Goal: Information Seeking & Learning: Learn about a topic

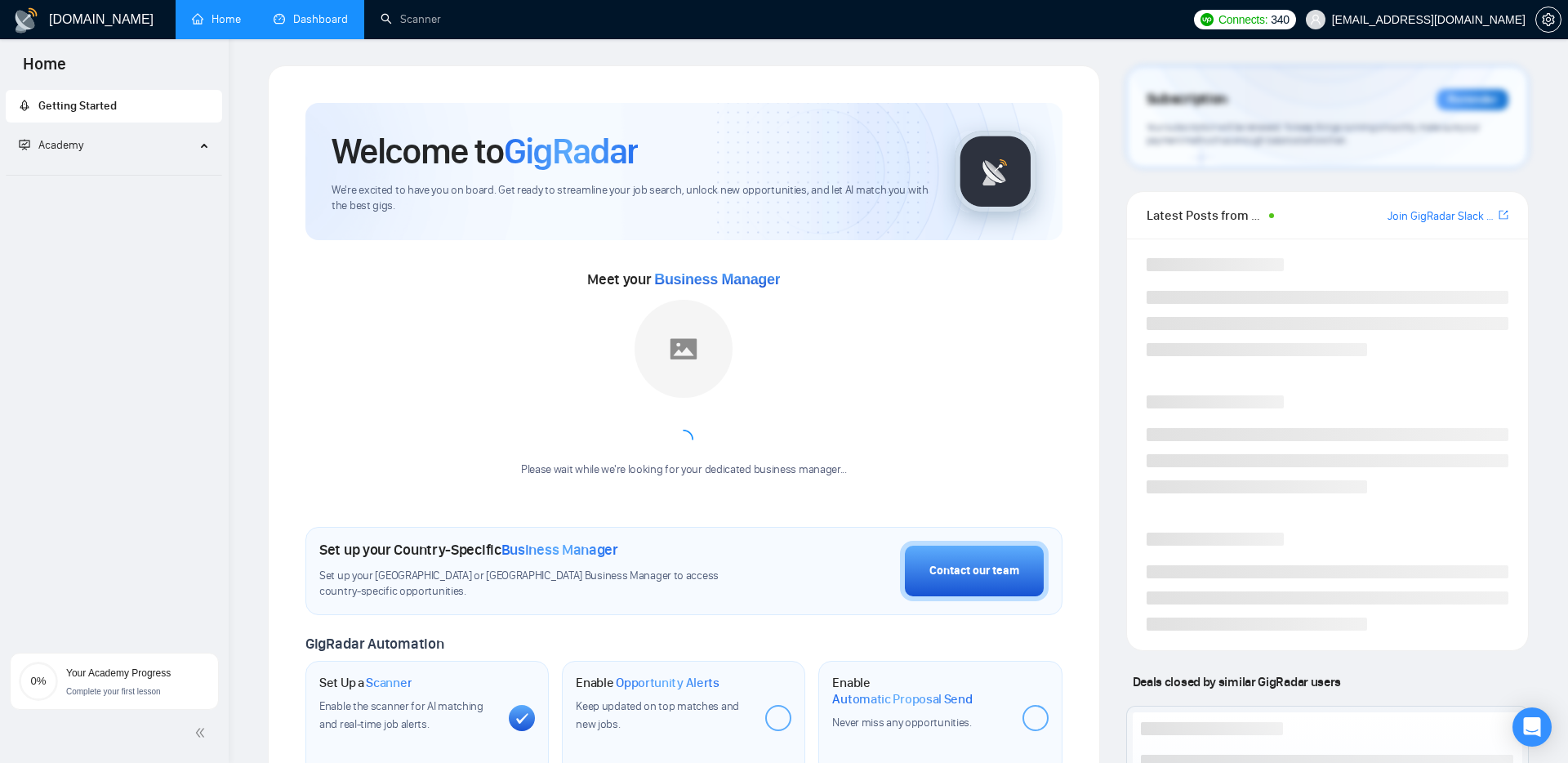
click at [331, 20] on link "Dashboard" at bounding box center [310, 19] width 74 height 14
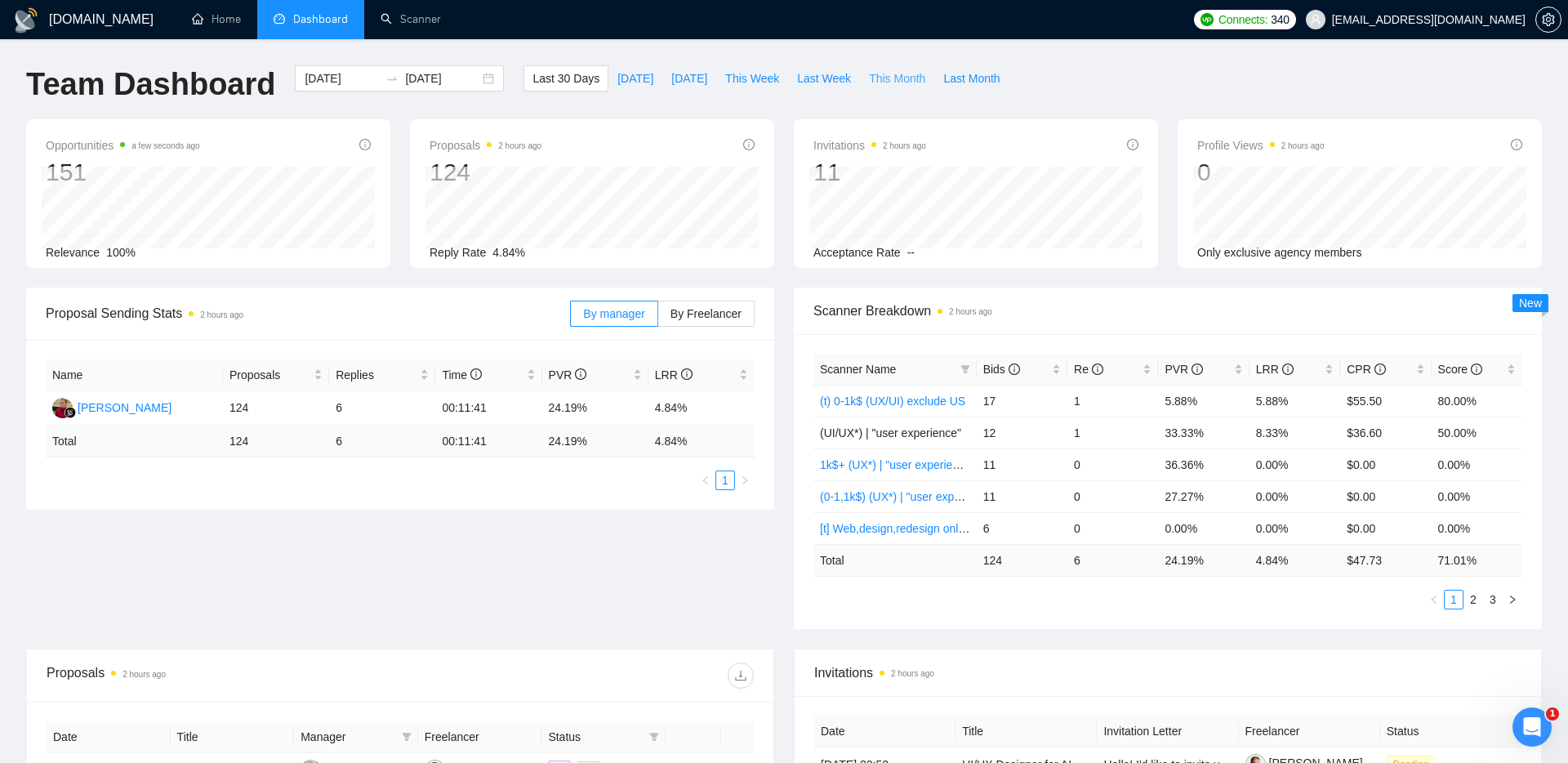
click at [891, 81] on span "This Month" at bounding box center [897, 79] width 56 height 18
type input "[DATE]"
click at [1494, 603] on link "2" at bounding box center [1493, 600] width 18 height 18
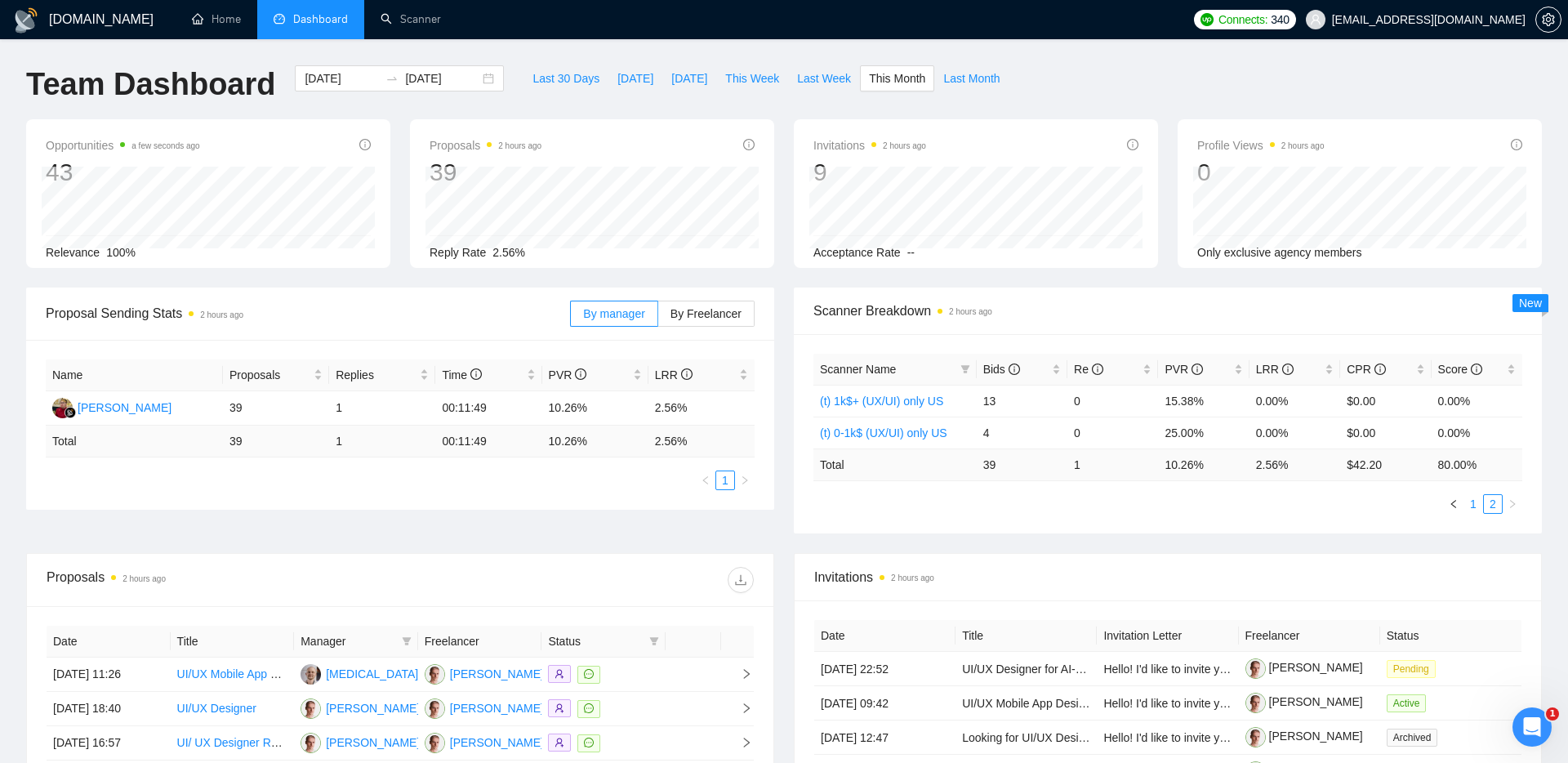
click at [1476, 508] on link "1" at bounding box center [1473, 504] width 18 height 18
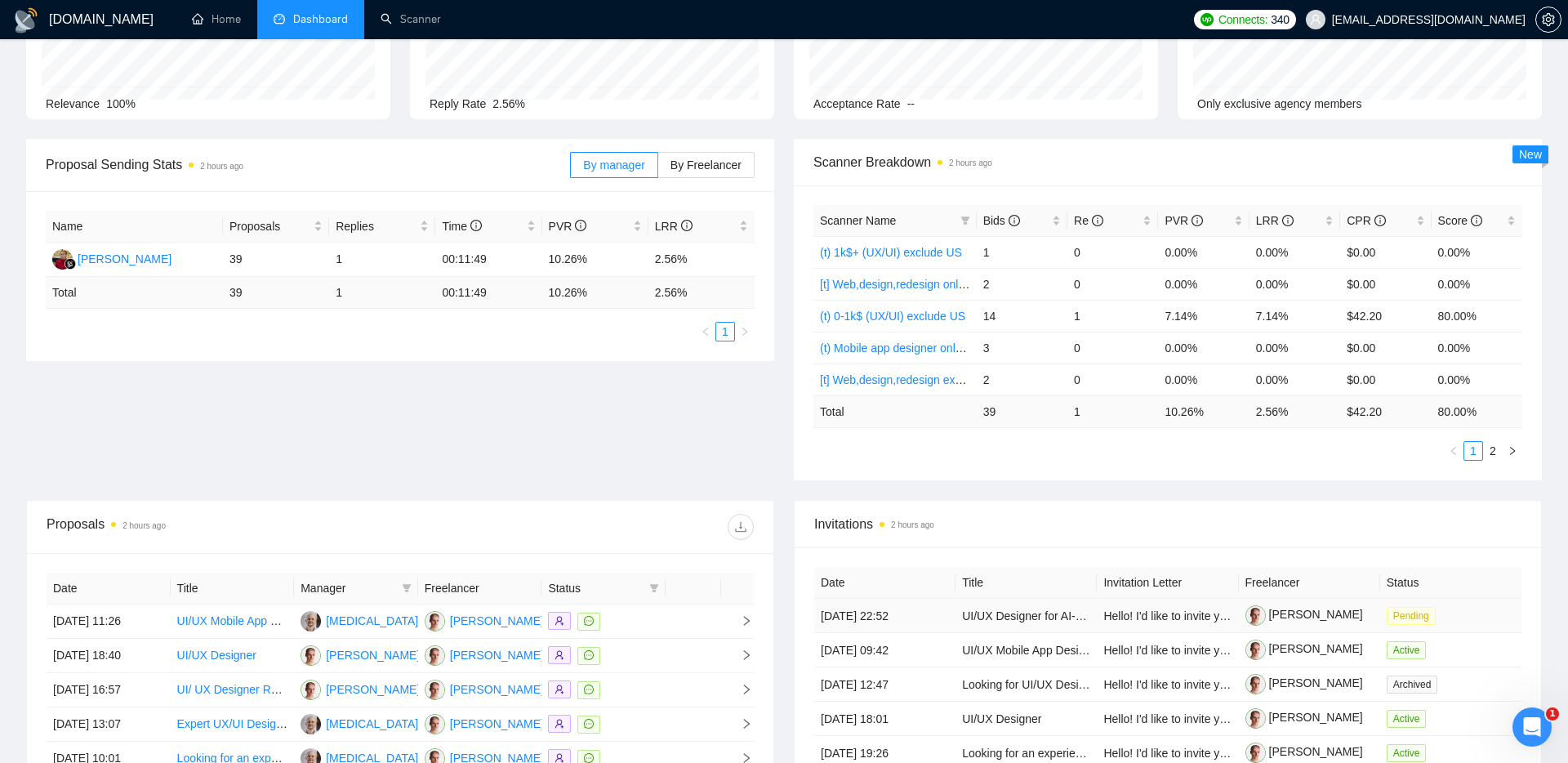
scroll to position [157, 0]
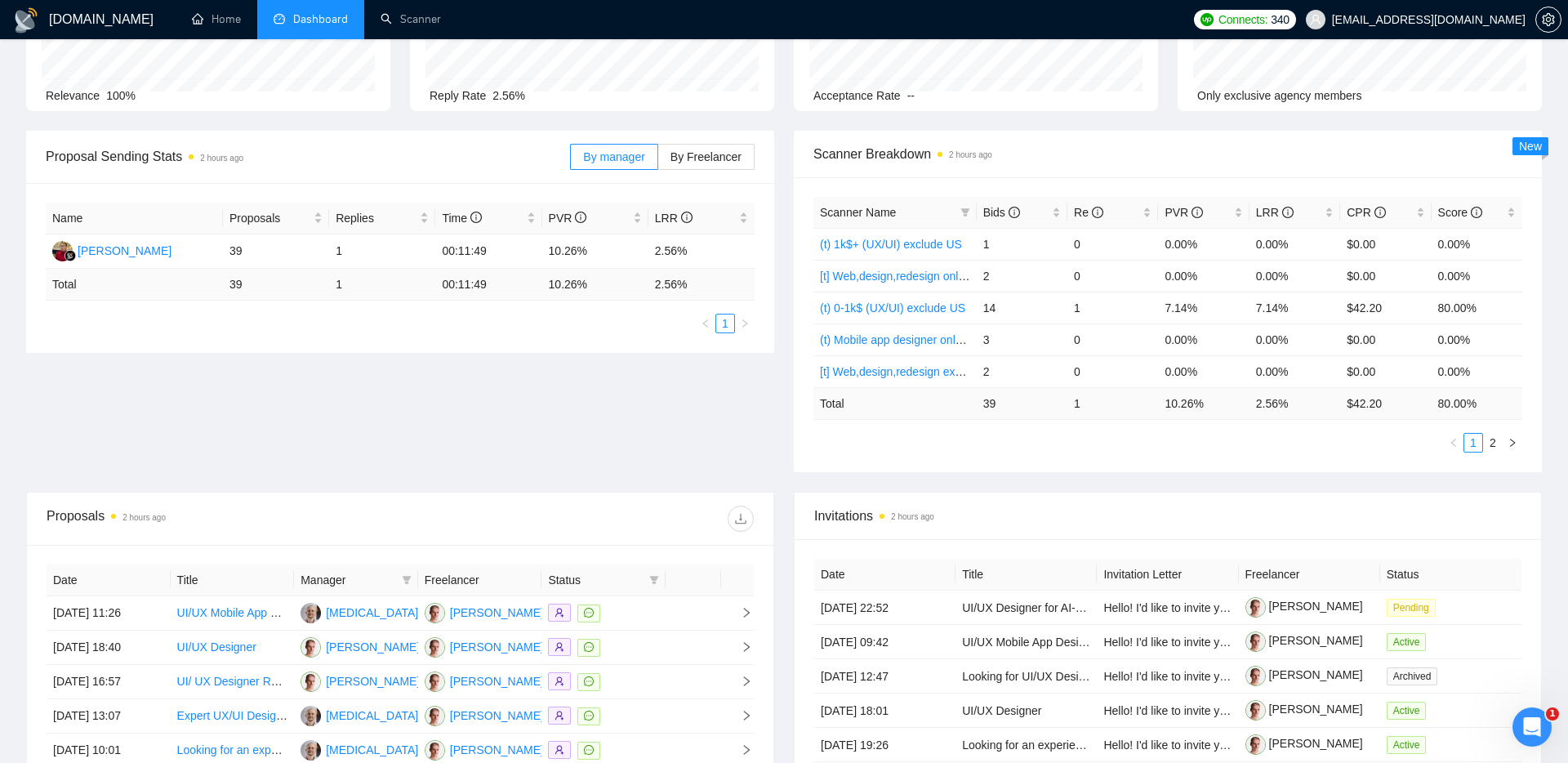
click at [526, 344] on div "Name Proposals Replies Time PVR LRR [PERSON_NAME] 39 1 00:11:49 10.26% 2.56% To…" at bounding box center [399, 268] width 748 height 170
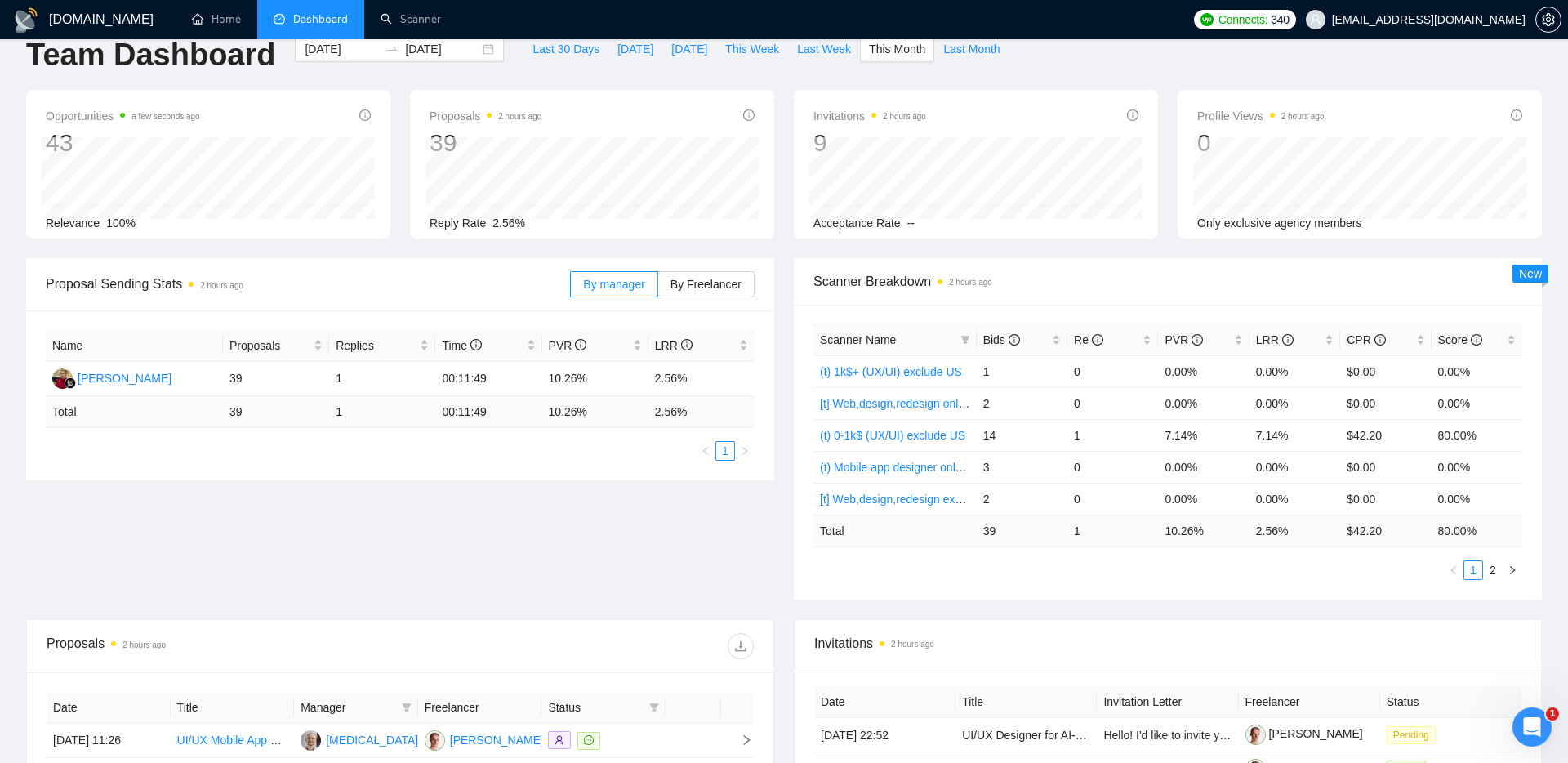
scroll to position [0, 0]
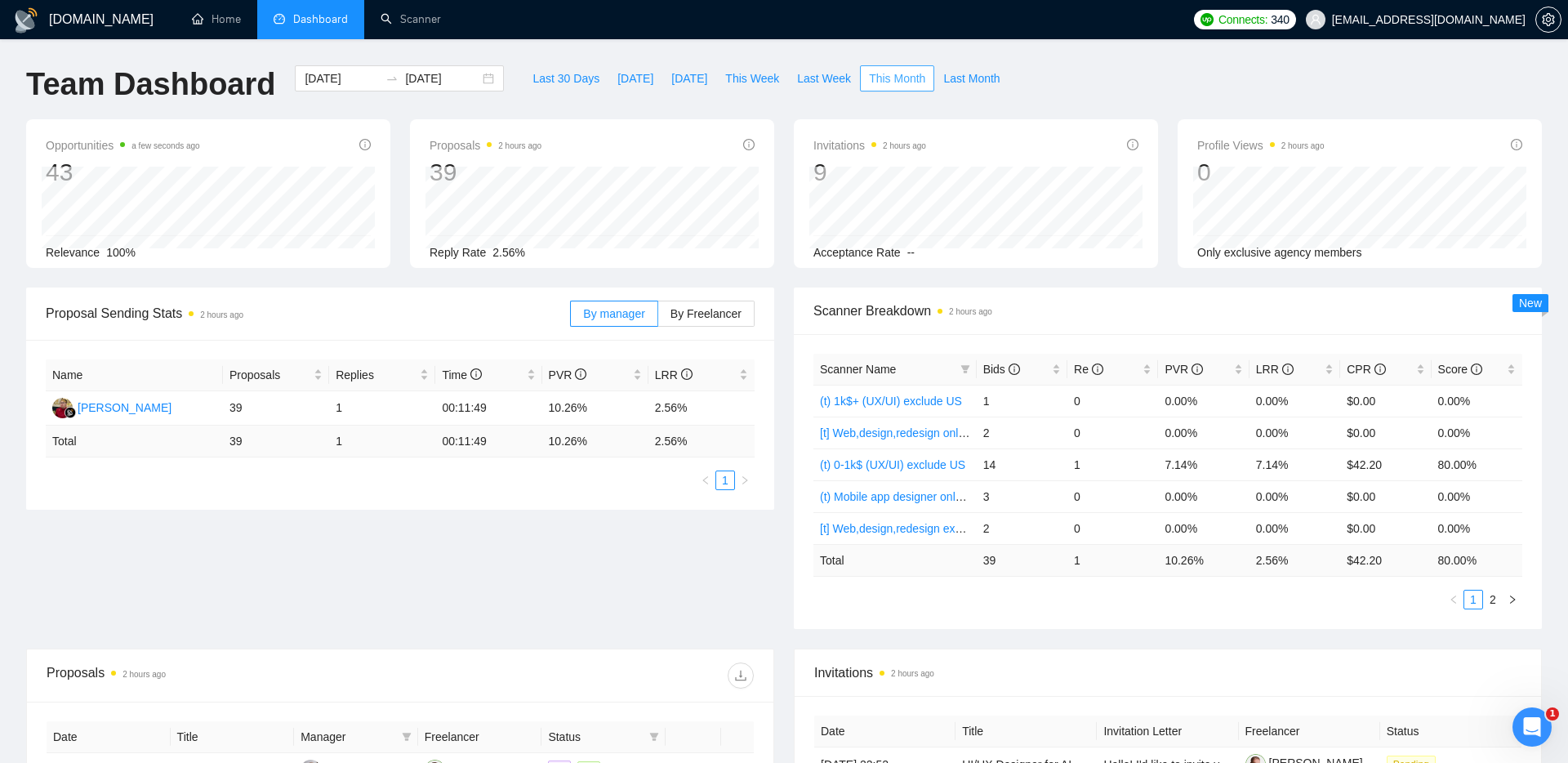
click at [909, 82] on span "This Month" at bounding box center [897, 79] width 56 height 18
click at [792, 114] on div "Last 30 Days [DATE] [DATE] This Week Last Week This Month Last Month" at bounding box center [767, 92] width 505 height 54
click at [687, 321] on label "By Freelancer" at bounding box center [706, 314] width 97 height 26
click at [658, 318] on input "By Freelancer" at bounding box center [658, 318] width 0 height 0
click at [609, 313] on span "By manager" at bounding box center [613, 314] width 61 height 13
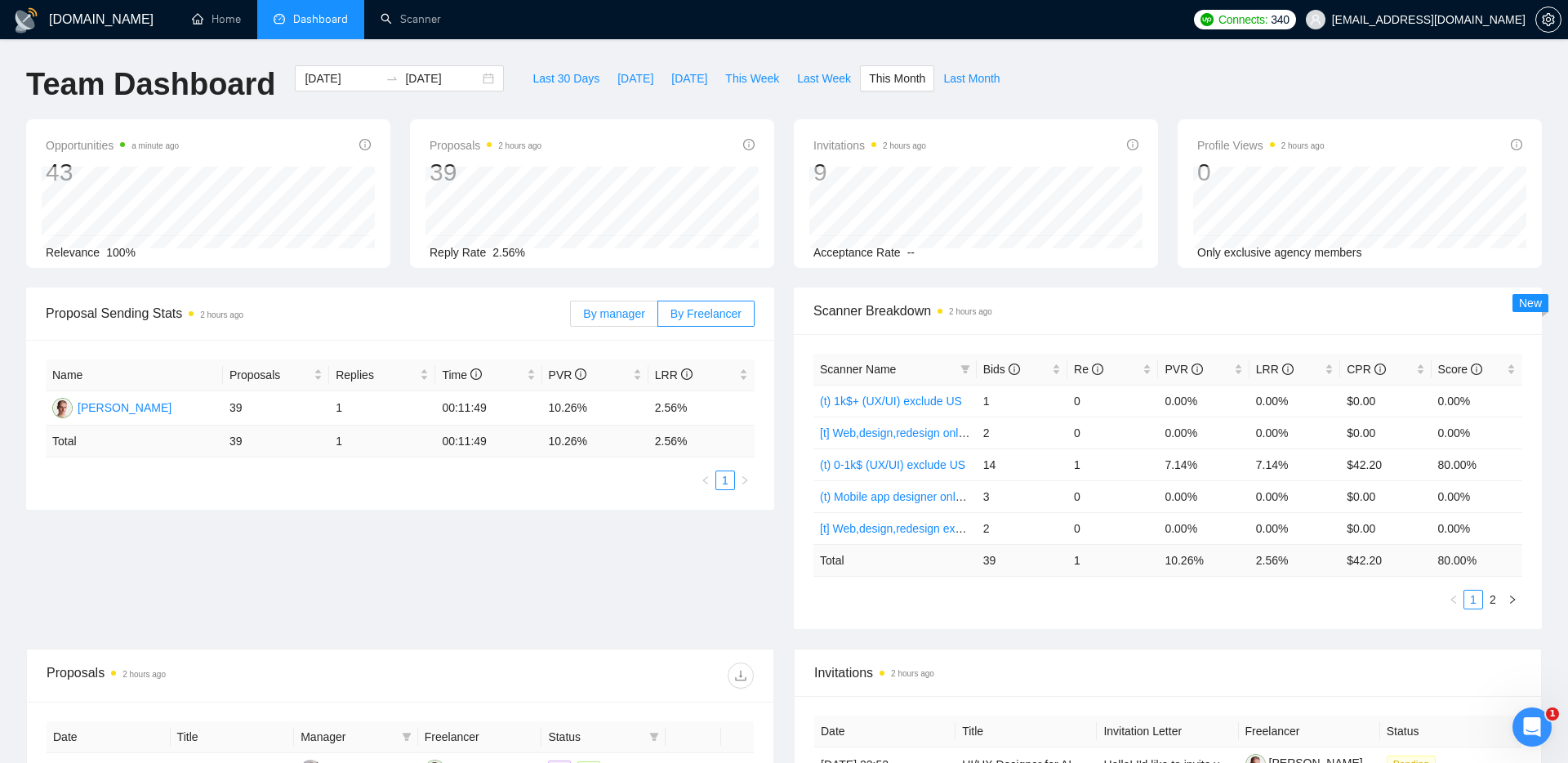
click at [571, 318] on input "By manager" at bounding box center [571, 318] width 0 height 0
click at [690, 312] on span "By Freelancer" at bounding box center [706, 314] width 71 height 13
click at [658, 318] on input "By Freelancer" at bounding box center [658, 318] width 0 height 0
click at [613, 314] on span "By manager" at bounding box center [613, 314] width 61 height 13
click at [571, 318] on input "By manager" at bounding box center [571, 318] width 0 height 0
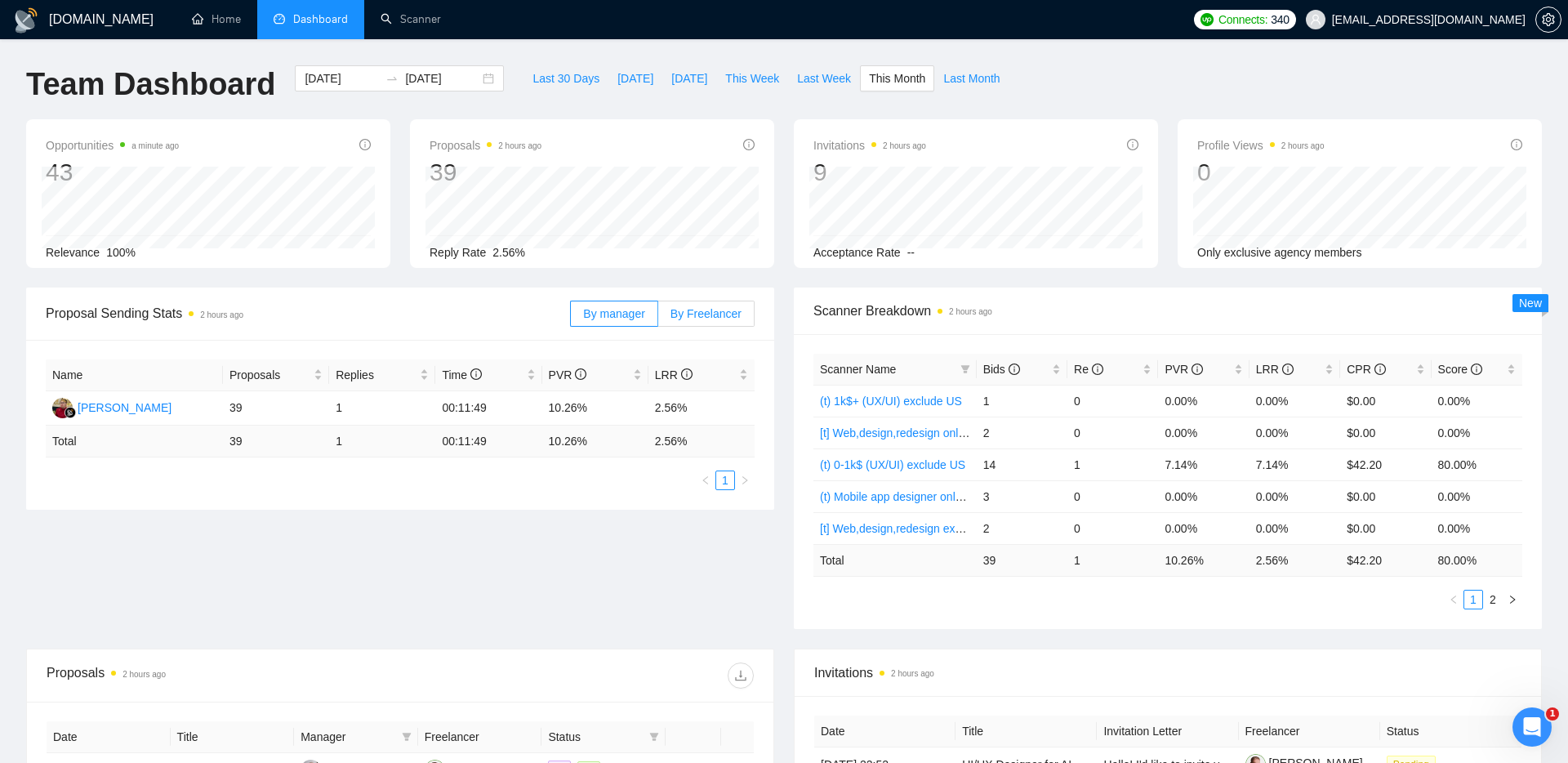
click at [713, 315] on span "By Freelancer" at bounding box center [706, 314] width 71 height 13
click at [658, 318] on input "By Freelancer" at bounding box center [658, 318] width 0 height 0
click at [388, 12] on link "Scanner" at bounding box center [410, 19] width 61 height 14
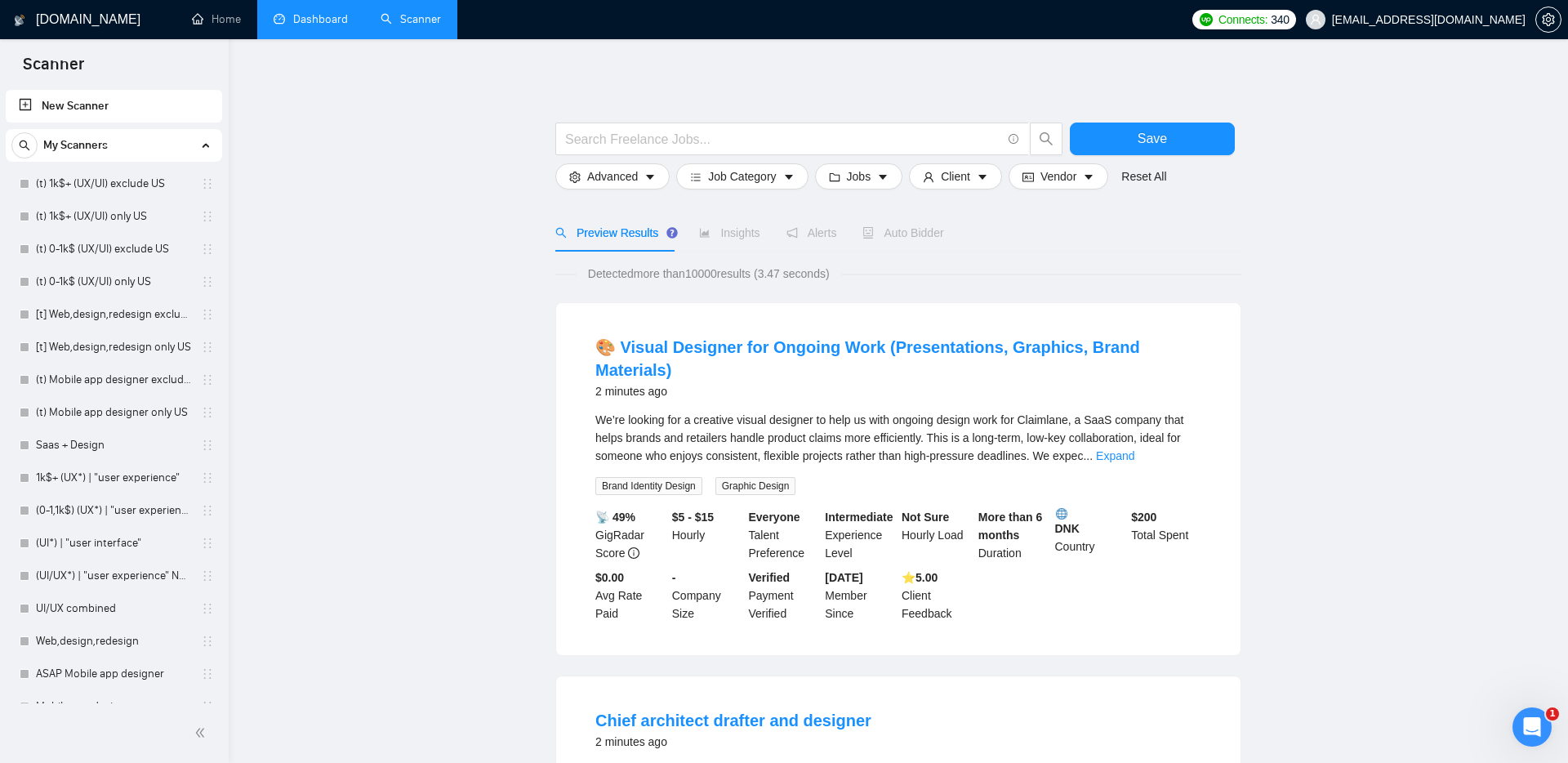
click at [303, 23] on link "Dashboard" at bounding box center [310, 19] width 74 height 14
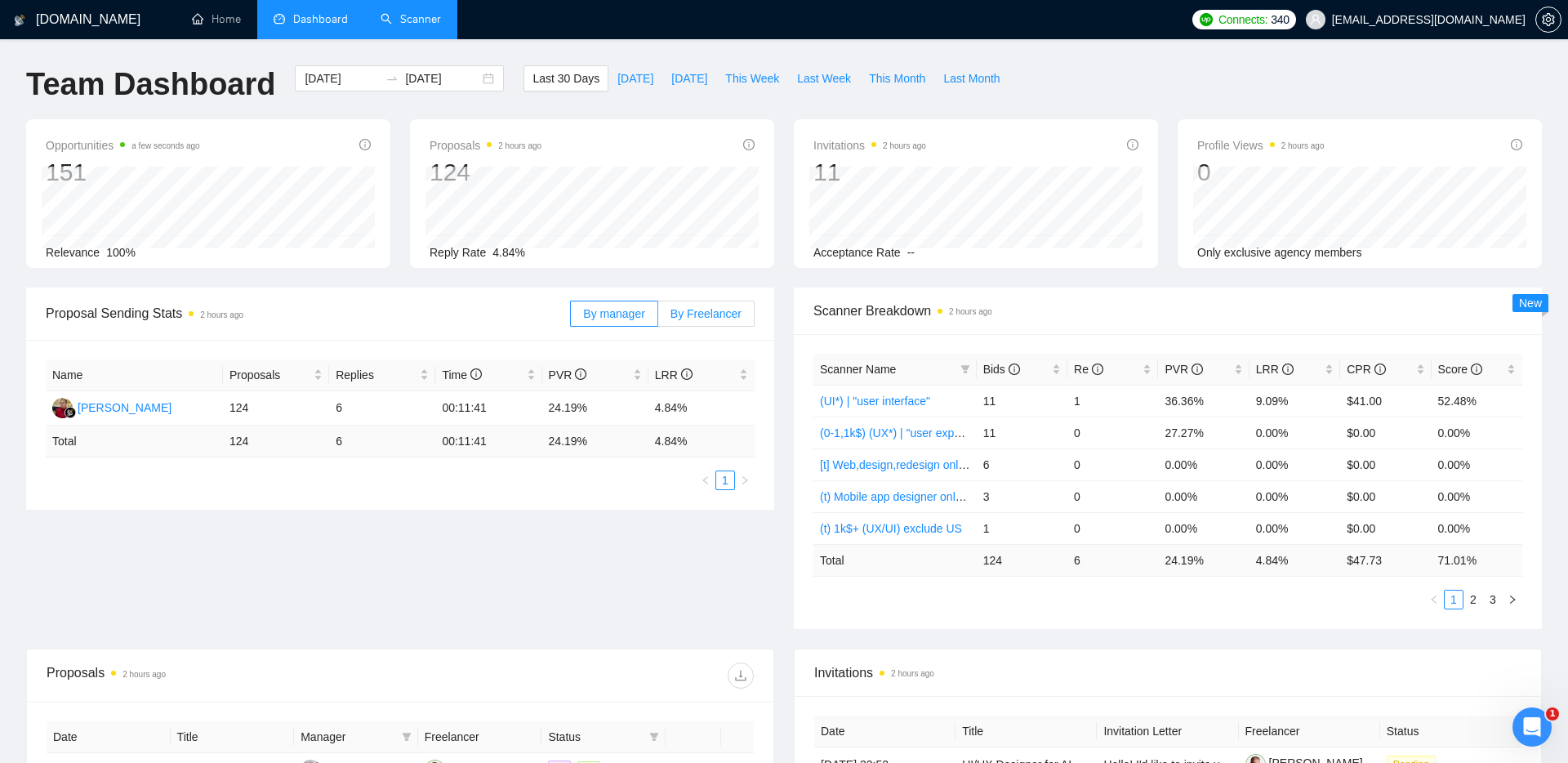
click at [700, 314] on span "By Freelancer" at bounding box center [706, 314] width 71 height 13
click at [658, 318] on input "By Freelancer" at bounding box center [658, 318] width 0 height 0
click at [610, 312] on span "By manager" at bounding box center [613, 314] width 61 height 13
click at [571, 318] on input "By manager" at bounding box center [571, 318] width 0 height 0
click at [692, 312] on span "By Freelancer" at bounding box center [706, 314] width 71 height 13
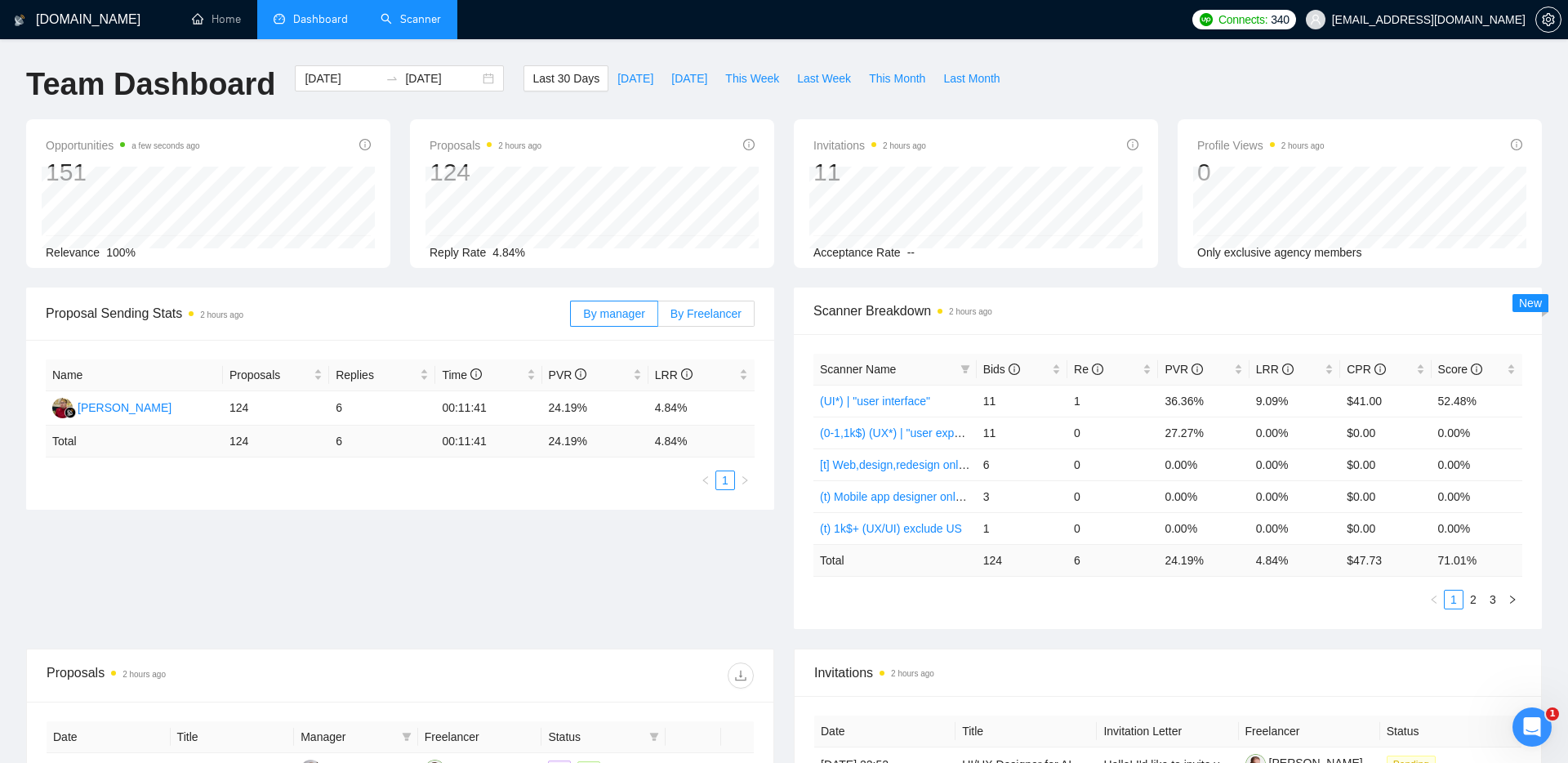
click at [658, 318] on input "By Freelancer" at bounding box center [658, 318] width 0 height 0
click at [422, 299] on div "Proposal Sending Stats 2 hours ago" at bounding box center [307, 313] width 524 height 47
click at [173, 16] on ul "Home Dashboard Scanner" at bounding box center [677, 19] width 1014 height 39
click at [215, 20] on link "Home" at bounding box center [216, 19] width 49 height 14
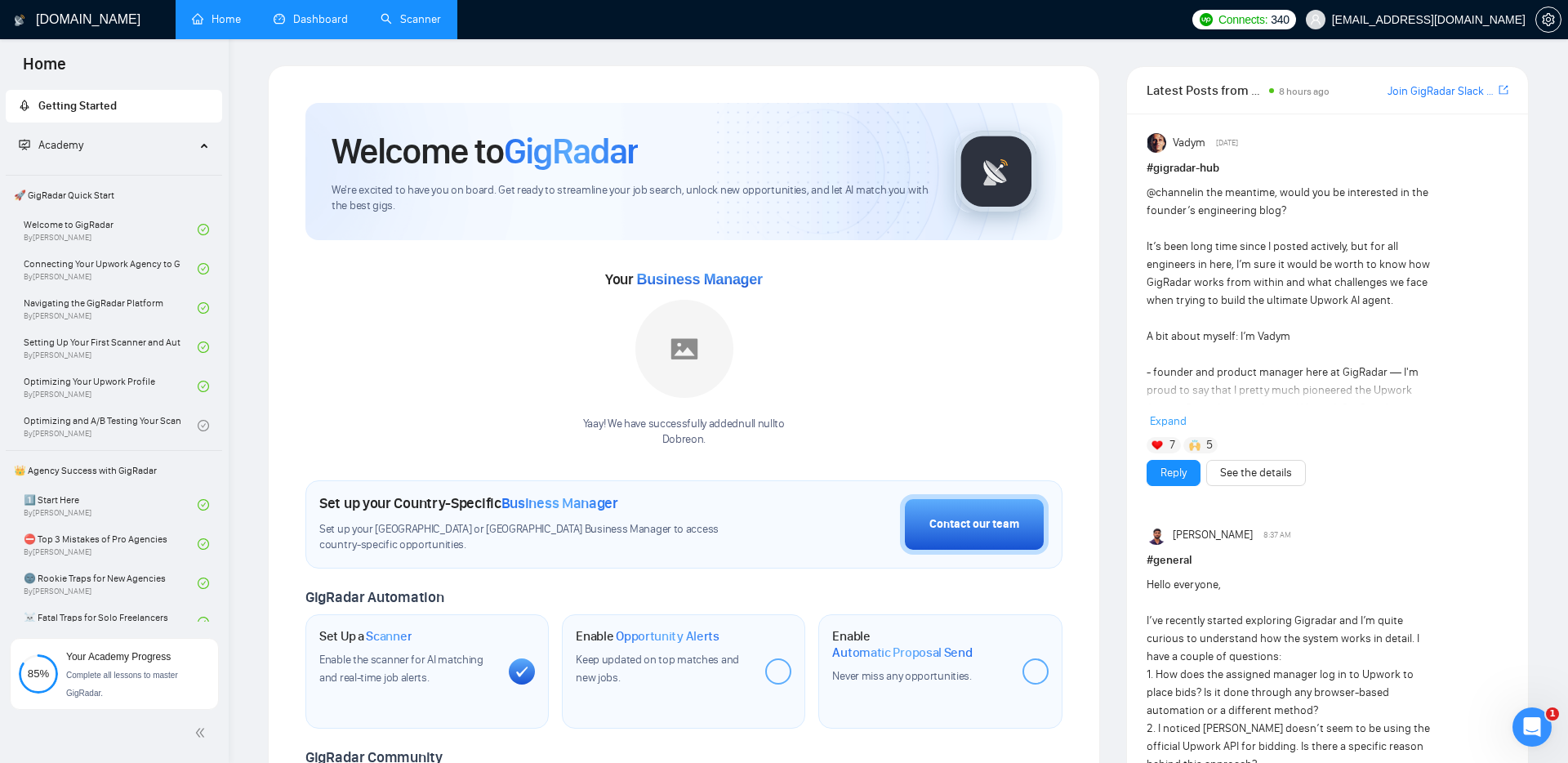
click at [304, 14] on link "Dashboard" at bounding box center [310, 19] width 74 height 14
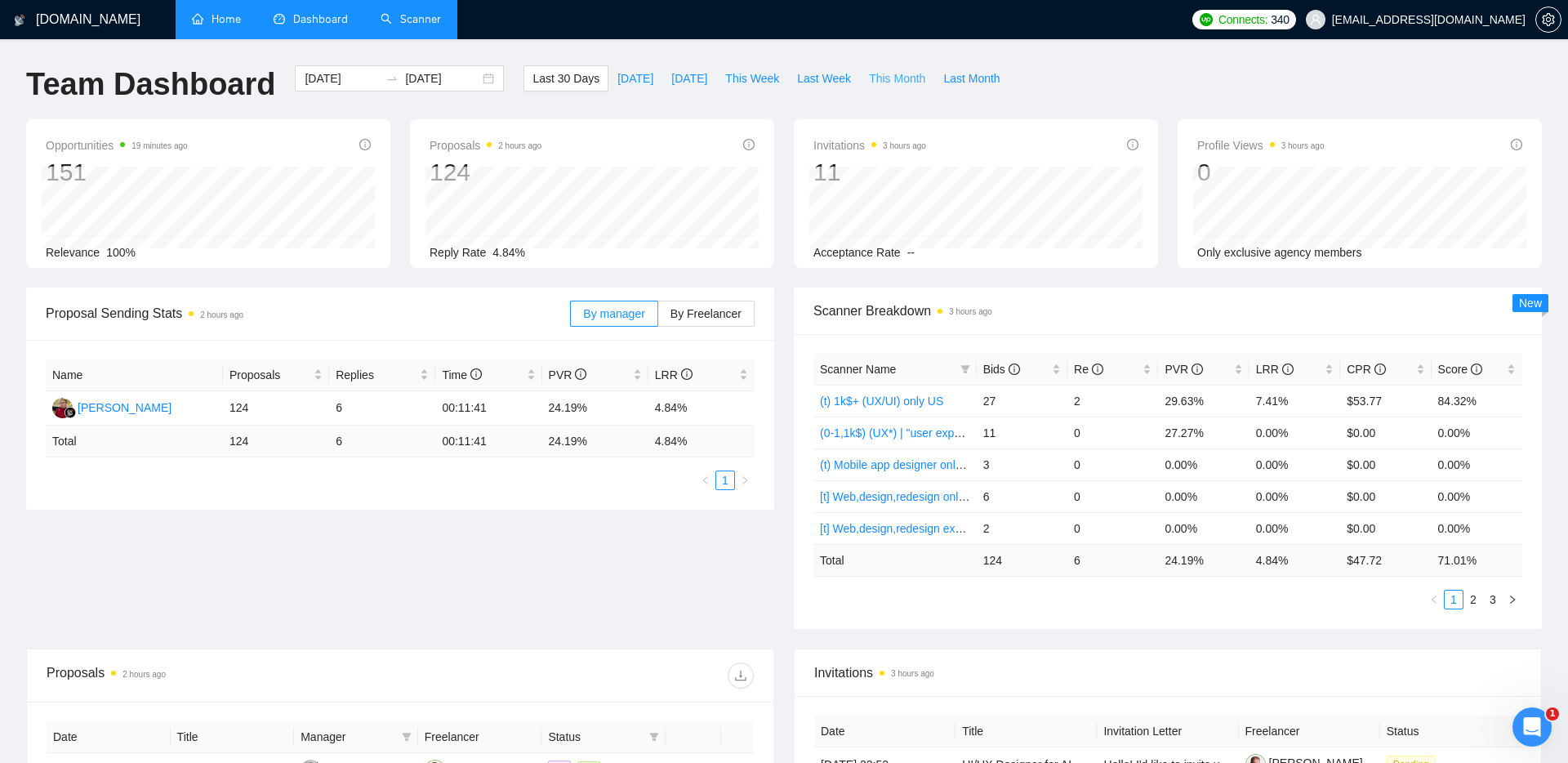
click at [909, 81] on span "This Month" at bounding box center [897, 79] width 56 height 18
type input "[DATE]"
click at [704, 313] on span "By Freelancer" at bounding box center [706, 314] width 71 height 13
click at [658, 318] on input "By Freelancer" at bounding box center [658, 318] width 0 height 0
